Goal: Use online tool/utility: Utilize a website feature to perform a specific function

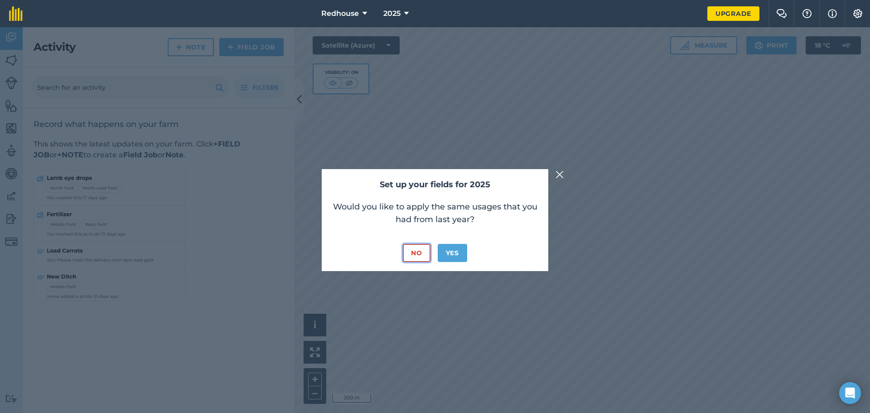
click at [416, 251] on button "No" at bounding box center [416, 253] width 27 height 18
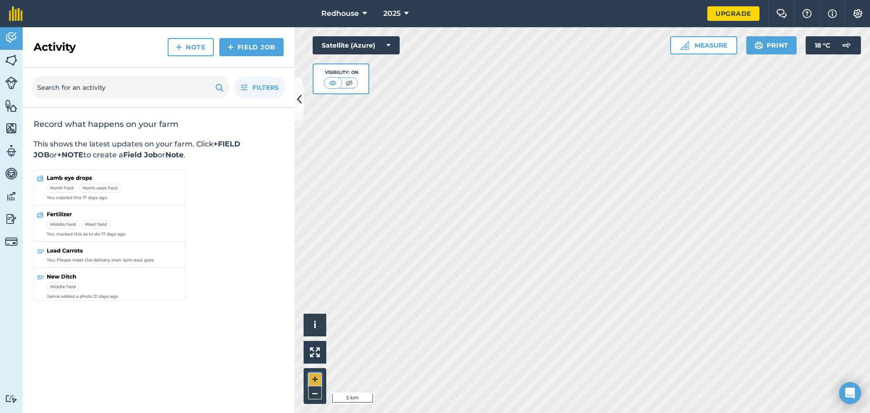
click at [313, 380] on button "+" at bounding box center [315, 379] width 14 height 14
click at [316, 380] on button "+" at bounding box center [315, 379] width 14 height 14
click at [319, 379] on button "+" at bounding box center [315, 379] width 14 height 14
click at [316, 375] on button "+" at bounding box center [315, 379] width 14 height 14
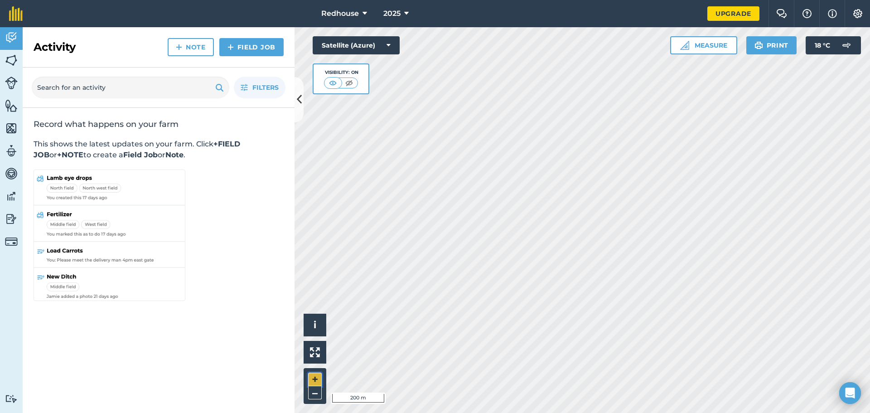
click at [316, 375] on button "+" at bounding box center [315, 379] width 14 height 14
click at [487, 158] on div "Hello i © 2025 TomTom, Microsoft 50 m + – Satellite (Azure) Visibility: On Meas…" at bounding box center [582, 220] width 575 height 386
click at [311, 375] on button "+" at bounding box center [315, 379] width 14 height 14
click at [710, 42] on button "Measure" at bounding box center [703, 45] width 67 height 18
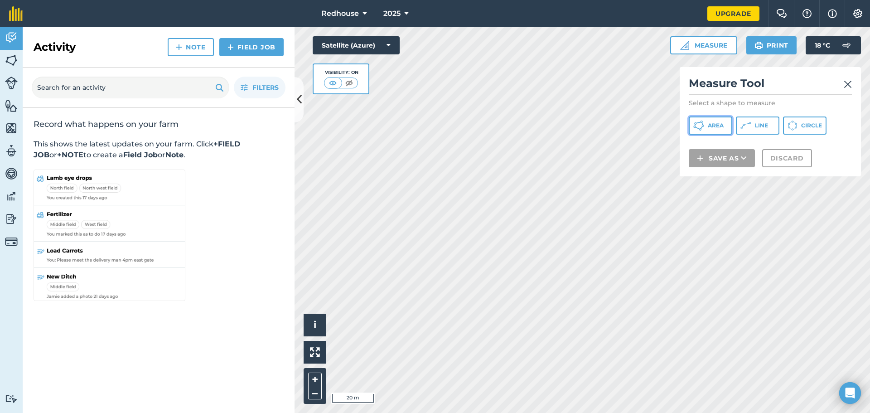
click at [719, 127] on span "Area" at bounding box center [716, 125] width 16 height 7
click at [389, 64] on div "Satellite (Azure) Visibility: On" at bounding box center [356, 65] width 87 height 58
click at [398, 72] on div "Satellite (Azure) Visibility: On" at bounding box center [356, 65] width 87 height 58
